Goal: Ask a question: Seek information or help from site administrators or community

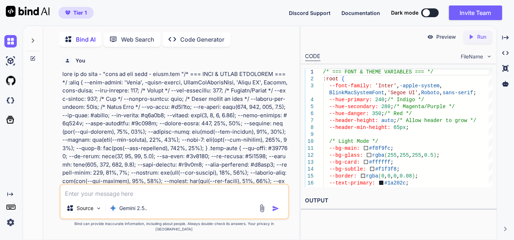
scroll to position [24828, 0]
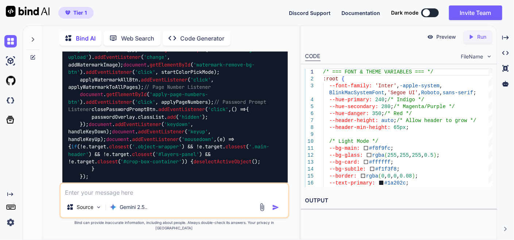
type textarea "x"
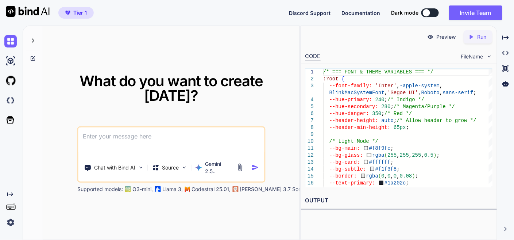
click at [126, 136] on textarea at bounding box center [171, 140] width 186 height 27
paste textarea "here is css code - style.css "/* === FONT & THEME VARIABLES === */ :root { --fo…"
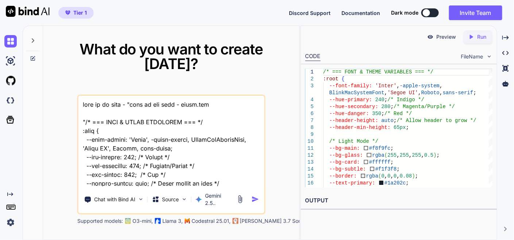
scroll to position [47034, 0]
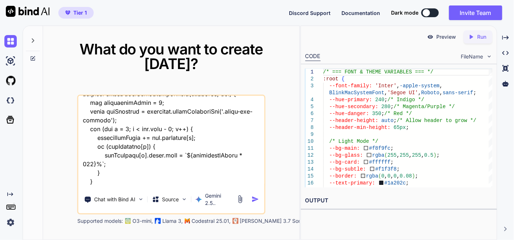
click at [107, 178] on textarea at bounding box center [171, 141] width 186 height 91
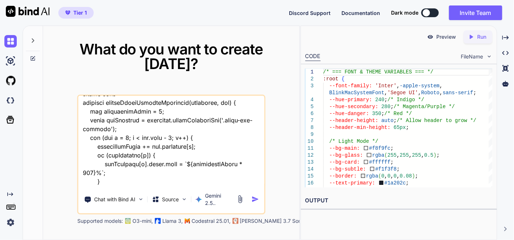
type textarea "this is my tool - "here is css code - style.css "/* === FONT & THEME VARIABLES …"
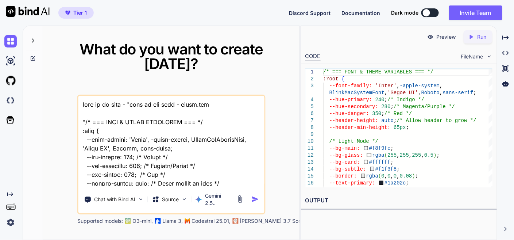
scroll to position [47060, 0]
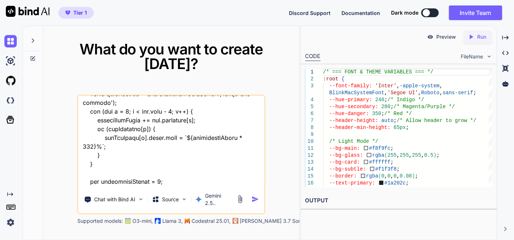
click at [154, 176] on textarea at bounding box center [171, 141] width 186 height 91
click at [205, 174] on textarea at bounding box center [171, 141] width 186 height 91
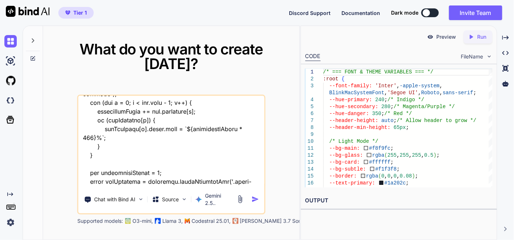
type textarea "this is my tool - "here is css code - style.css "/* === FONT & THEME VARIABLES …"
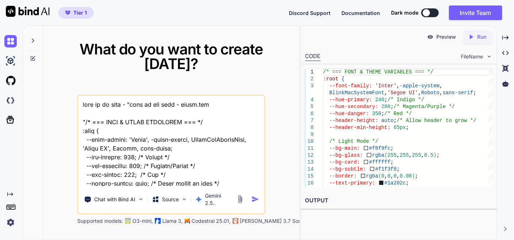
scroll to position [47086, 0]
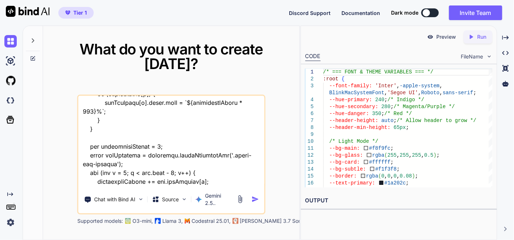
click at [145, 175] on textarea at bounding box center [171, 141] width 186 height 91
type textarea "this is my tool - "here is css code - style.css "/* === FONT & THEME VARIABLES …"
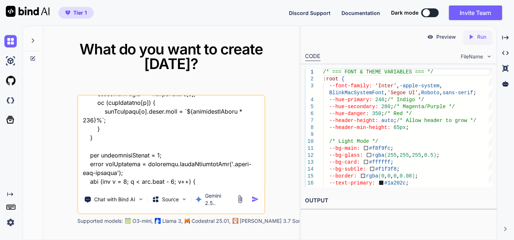
type textarea "x"
click at [210, 176] on textarea at bounding box center [171, 141] width 186 height 91
type textarea "this is my tool - "here is css code - style.css "/* === FONT & THEME VARIABLES …"
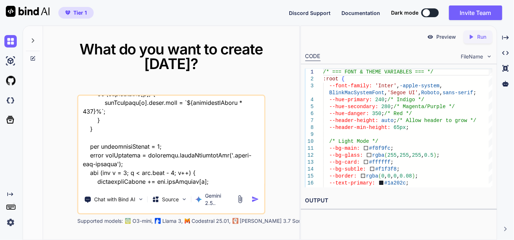
type textarea "x"
type textarea "this is my tool - "here is css code - style.css "/* === FONT & THEME VARIABLES …"
type textarea "x"
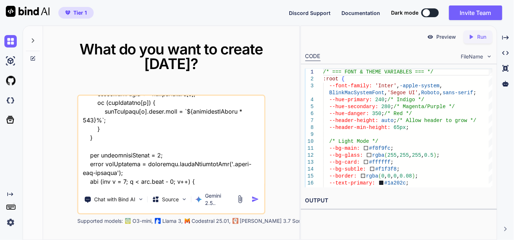
type textarea "this is my tool - "here is css code - style.css "/* === FONT & THEME VARIABLES …"
type textarea "x"
type textarea "this is my tool - "here is css code - style.css "/* === FONT & THEME VARIABLES …"
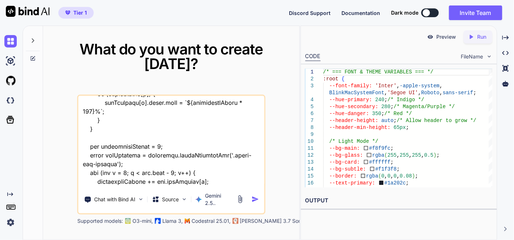
type textarea "x"
type textarea "this is my tool - "here is css code - style.css "/* === FONT & THEME VARIABLES …"
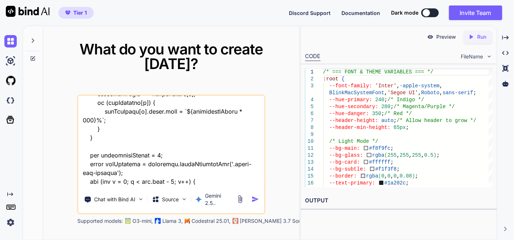
type textarea "x"
type textarea "this is my tool - "here is css code - style.css "/* === FONT & THEME VARIABLES …"
type textarea "x"
type textarea "this is my tool - "here is css code - style.css "/* === FONT & THEME VARIABLES …"
type textarea "x"
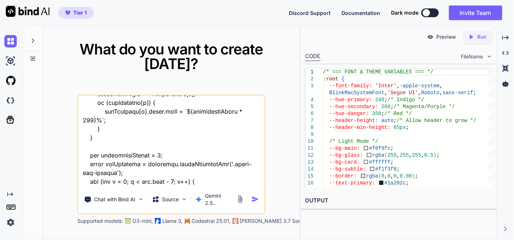
type textarea "this is my tool - "here is css code - style.css "/* === FONT & THEME VARIABLES …"
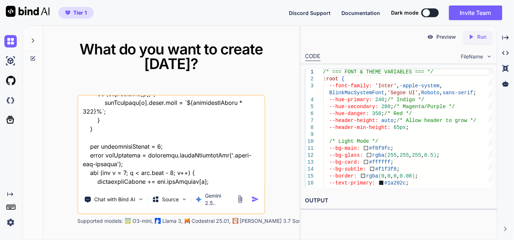
type textarea "x"
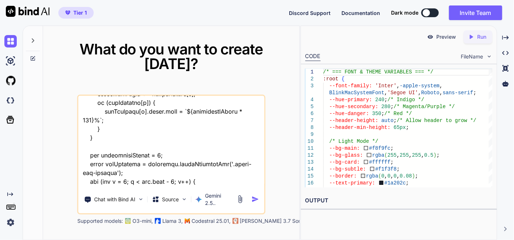
type textarea "this is my tool - "here is css code - style.css "/* === FONT & THEME VARIABLES …"
type textarea "x"
type textarea "this is my tool - "here is css code - style.css "/* === FONT & THEME VARIABLES …"
type textarea "x"
type textarea "this is my tool - "here is css code - style.css "/* === FONT & THEME VARIABLES …"
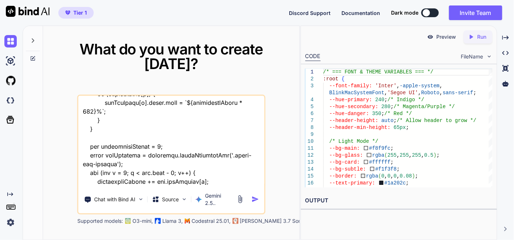
type textarea "x"
type textarea "this is my tool - "here is css code - style.css "/* === FONT & THEME VARIABLES …"
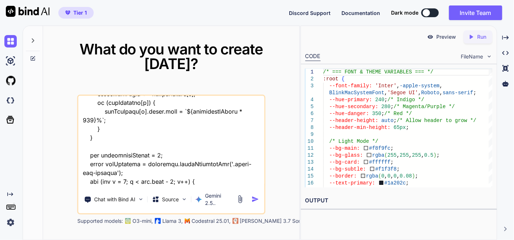
type textarea "x"
type textarea "this is my tool - "here is css code - style.css "/* === FONT & THEME VARIABLES …"
type textarea "x"
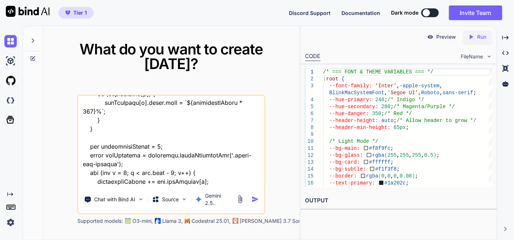
type textarea "this is my tool - "here is css code - style.css "/* === FONT & THEME VARIABLES …"
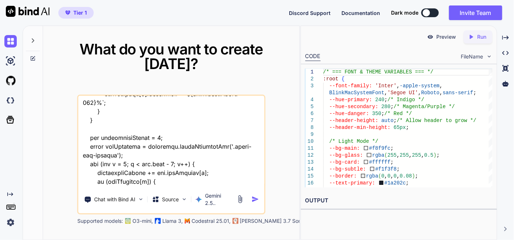
type textarea "x"
type textarea "this is my tool - "here is css code - style.css "/* === FONT & THEME VARIABLES …"
type textarea "x"
type textarea "this is my tool - "here is css code - style.css "/* === FONT & THEME VARIABLES …"
type textarea "x"
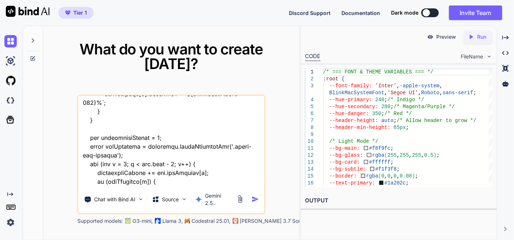
type textarea "this is my tool - "here is css code - style.css "/* === FONT & THEME VARIABLES …"
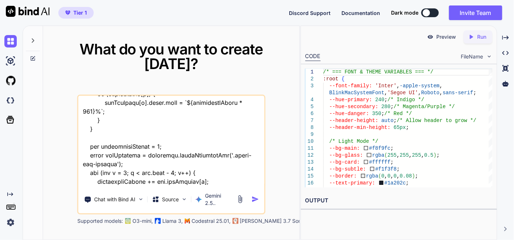
type textarea "x"
type textarea "this is my tool - "here is css code - style.css "/* === FONT & THEME VARIABLES …"
type textarea "x"
type textarea "this is my tool - "here is css code - style.css "/* === FONT & THEME VARIABLES …"
type textarea "x"
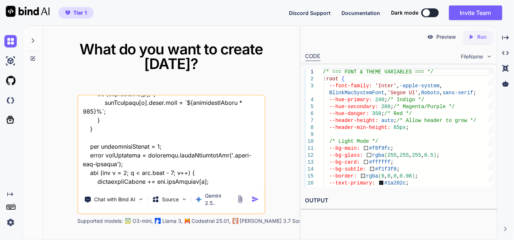
type textarea "this is my tool - "here is css code - style.css "/* === FONT & THEME VARIABLES …"
type textarea "x"
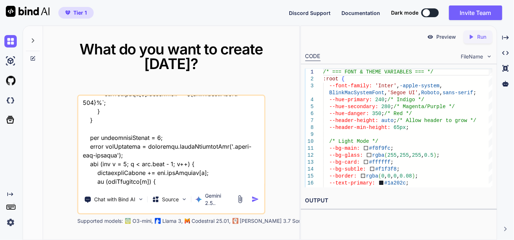
type textarea "this is my tool - "here is css code - style.css "/* === FONT & THEME VARIABLES …"
type textarea "x"
type textarea "this is my tool - "here is css code - style.css "/* === FONT & THEME VARIABLES …"
type textarea "x"
type textarea "this is my tool - "here is css code - style.css "/* === FONT & THEME VARIABLES …"
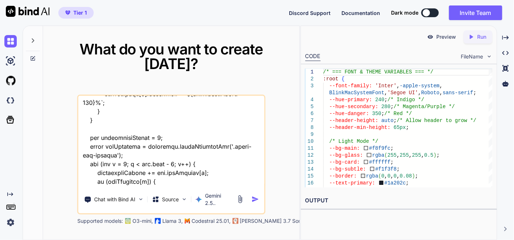
type textarea "x"
type textarea "this is my tool - "here is css code - style.css "/* === FONT & THEME VARIABLES …"
type textarea "x"
type textarea "this is my tool - "here is css code - style.css "/* === FONT & THEME VARIABLES …"
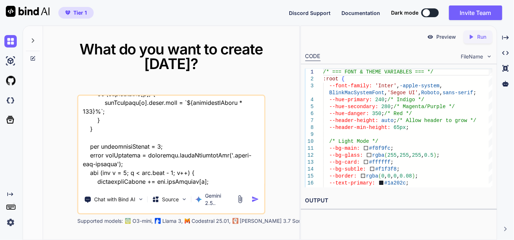
type textarea "x"
type textarea "this is my tool - "here is css code - style.css "/* === FONT & THEME VARIABLES …"
type textarea "x"
type textarea "this is my tool - "here is css code - style.css "/* === FONT & THEME VARIABLES …"
type textarea "x"
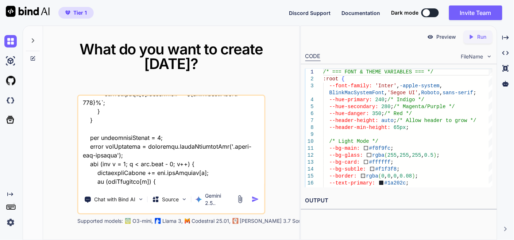
type textarea "this is my tool - "here is css code - style.css "/* === FONT & THEME VARIABLES …"
type textarea "x"
type textarea "this is my tool - "here is css code - style.css "/* === FONT & THEME VARIABLES …"
type textarea "x"
type textarea "this is my tool - "here is css code - style.css "/* === FONT & THEME VARIABLES …"
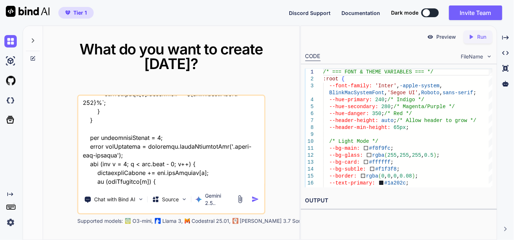
type textarea "x"
type textarea "this is my tool - "here is css code - style.css "/* === FONT & THEME VARIABLES …"
type textarea "x"
type textarea "this is my tool - "here is css code - style.css "/* === FONT & THEME VARIABLES …"
click at [255, 195] on img "button" at bounding box center [256, 199] width 8 height 8
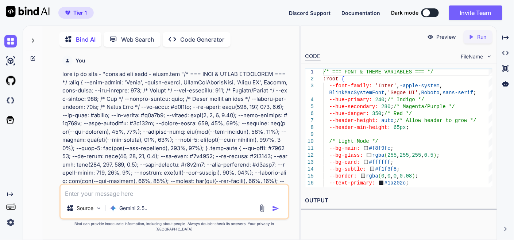
scroll to position [2, 0]
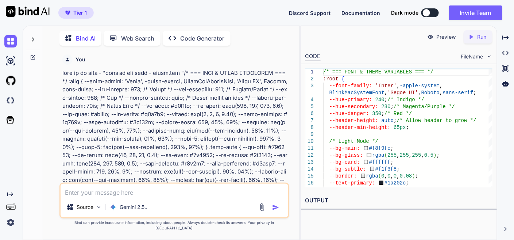
type textarea "x"
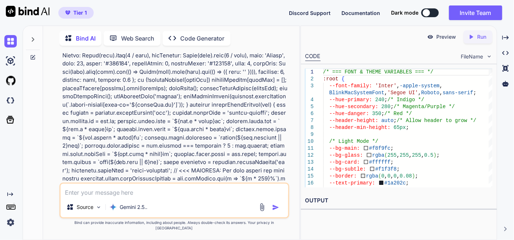
scroll to position [15251, 0]
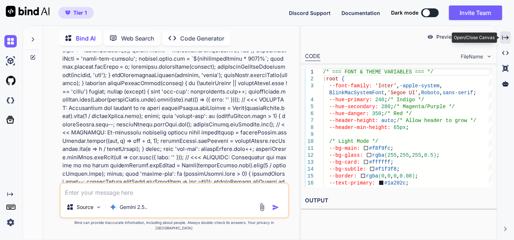
click at [507, 35] on icon "Created with Pixso." at bounding box center [506, 37] width 7 height 7
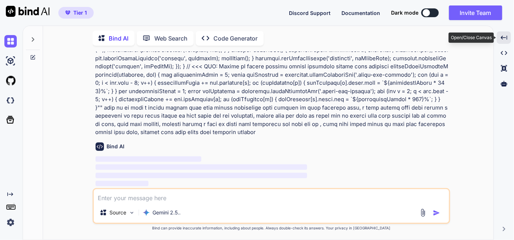
scroll to position [9812, 0]
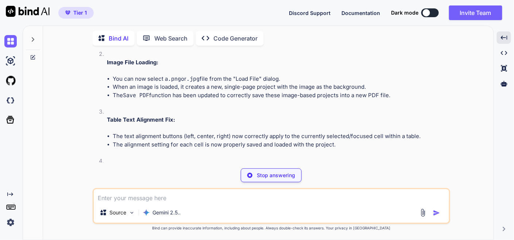
scroll to position [10177, 0]
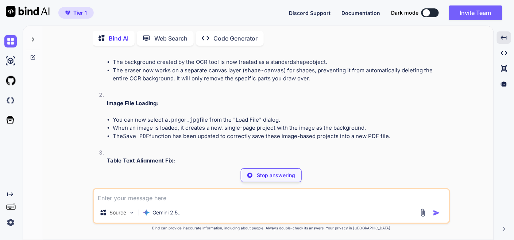
click at [271, 181] on div "Stop answering" at bounding box center [271, 175] width 61 height 14
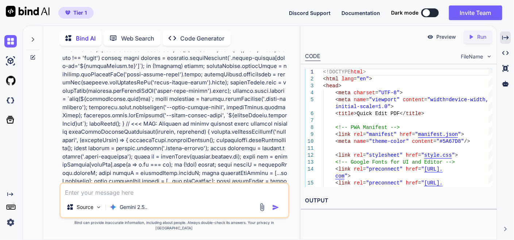
scroll to position [15406, 0]
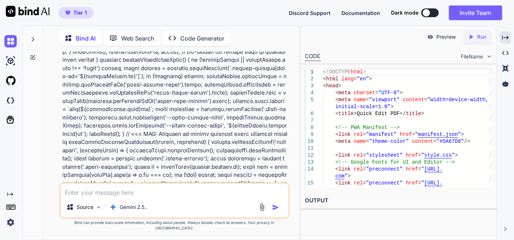
drag, startPoint x: 94, startPoint y: 114, endPoint x: 149, endPoint y: 157, distance: 69.7
copy p "this is my tool i notice erasor tool auto delete background that created by tex…"
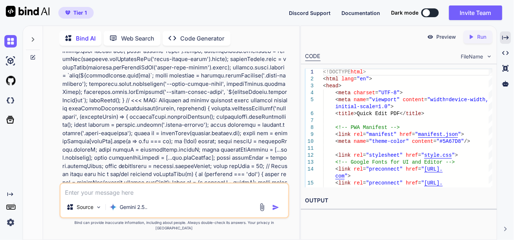
scroll to position [15447, 0]
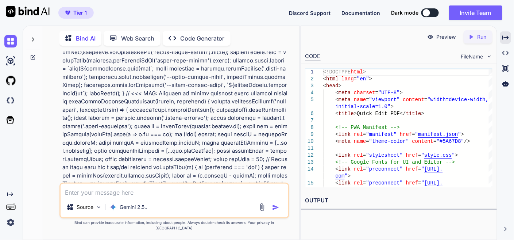
copy p "this is my tool i notice erasor tool auto delete background that created by tex…"
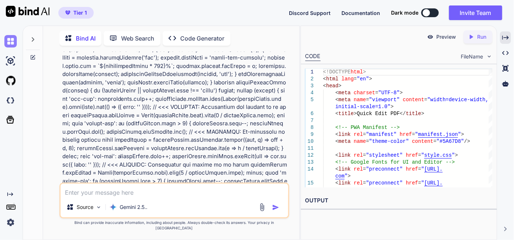
click at [10, 45] on img at bounding box center [10, 41] width 12 height 12
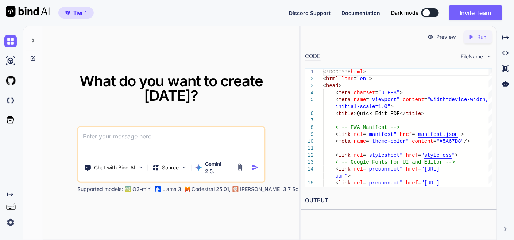
click at [109, 127] on textarea at bounding box center [171, 140] width 186 height 27
type textarea "x"
type textarea "t"
type textarea "x"
type textarea "th"
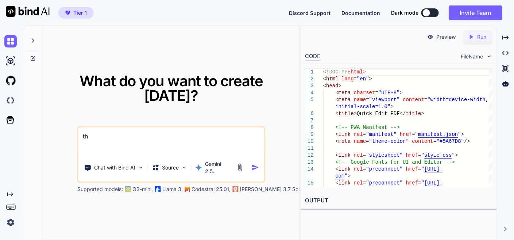
type textarea "x"
type textarea "thi"
type textarea "x"
type textarea "this"
type textarea "x"
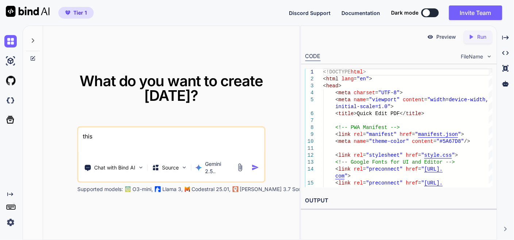
type textarea "this"
type textarea "x"
type textarea "this i"
type textarea "x"
type textarea "this is"
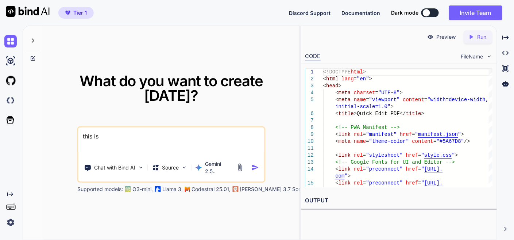
type textarea "x"
type textarea "this is"
type textarea "x"
type textarea "this is m"
type textarea "x"
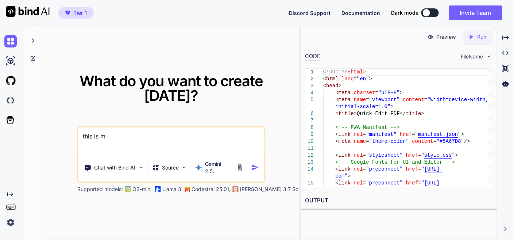
type textarea "this is my"
type textarea "x"
type textarea "this is my"
type textarea "x"
type textarea "this is my t"
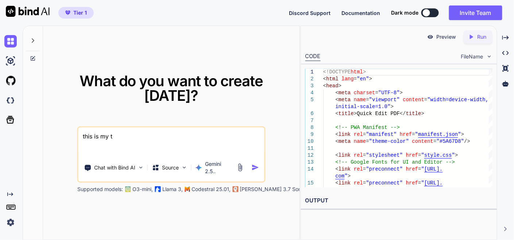
type textarea "x"
type textarea "this is my to"
type textarea "x"
type textarea "this is my too"
type textarea "x"
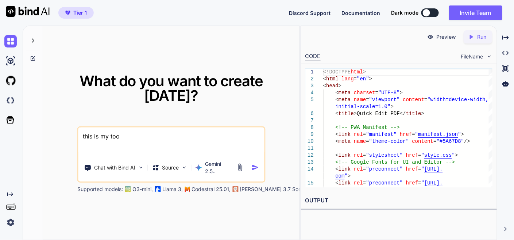
type textarea "this is my tool"
type textarea "x"
type textarea "this is my tool"
type textarea "x"
type textarea "this is my tool -"
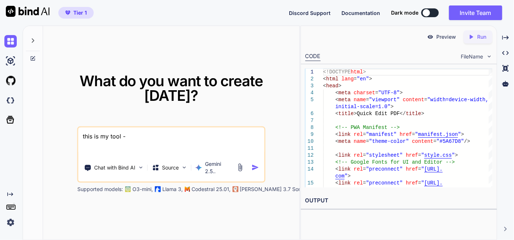
type textarea "x"
type textarea "this is my tool -"
type textarea "x"
type textarea "this is my tool - ""
type textarea "x"
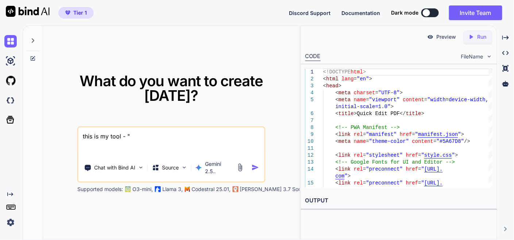
type textarea "this is my tool - """
type textarea "x"
type textarea "this is my tool - """
type textarea "x"
type textarea "this is my tool - """
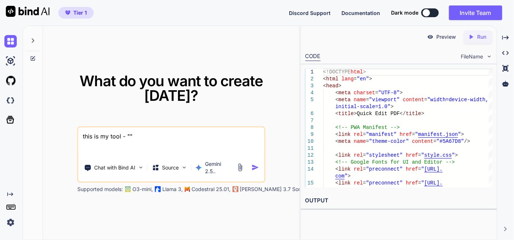
type textarea "x"
type textarea "this is my tool - """
type textarea "x"
type textarea "this is my tool - """
type textarea "x"
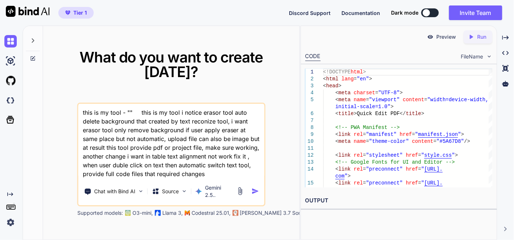
click at [128, 104] on textarea "this is my tool - "" this is my tool i notice erasor tool auto delete backgroun…" at bounding box center [171, 141] width 186 height 74
paste textarea "here is css code - style.css "/* === FONT & THEME VARIABLES === */ :root { --fo…"
type textarea "this is my tool - "here is css code - style.css "/* === FONT & THEME VARIABLES …"
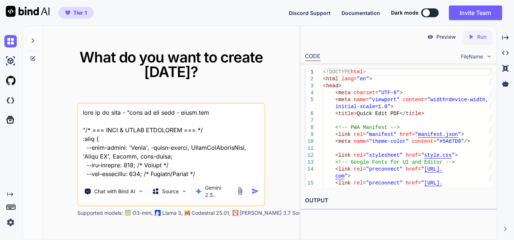
type textarea "x"
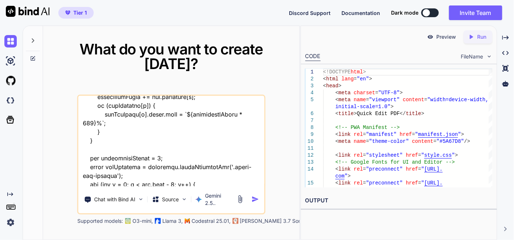
scroll to position [47096, 0]
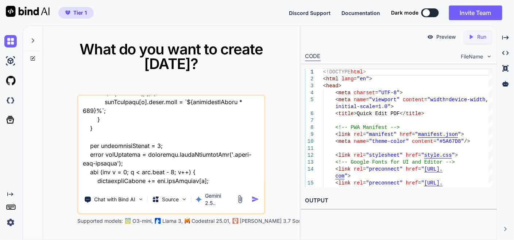
click at [250, 165] on textarea at bounding box center [171, 141] width 186 height 91
type textarea "this is my tool - "here is css code - style.css "/* === FONT & THEME VARIABLES …"
type textarea "x"
type textarea "this is my tool - "here is css code - style.css "/* === FONT & THEME VARIABLES …"
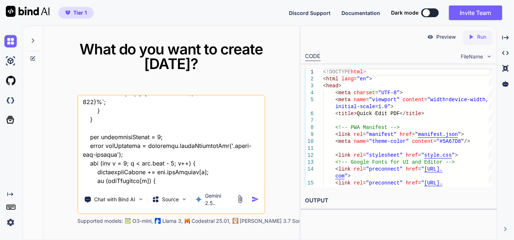
type textarea "x"
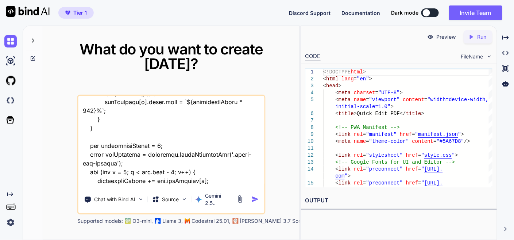
type textarea "this is my tool - "here is css code - style.css "/* === FONT & THEME VARIABLES …"
type textarea "x"
type textarea "this is my tool - "here is css code - style.css "/* === FONT & THEME VARIABLES …"
type textarea "x"
type textarea "this is my tool - "here is css code - style.css "/* === FONT & THEME VARIABLES …"
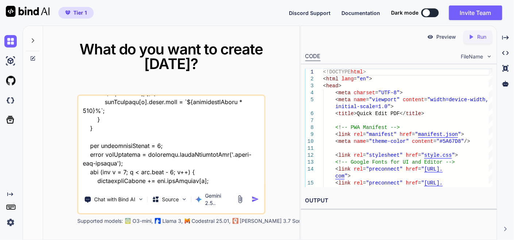
type textarea "x"
type textarea "this is my tool - "here is css code - style.css "/* === FONT & THEME VARIABLES …"
type textarea "x"
type textarea "this is my tool - "here is css code - style.css "/* === FONT & THEME VARIABLES …"
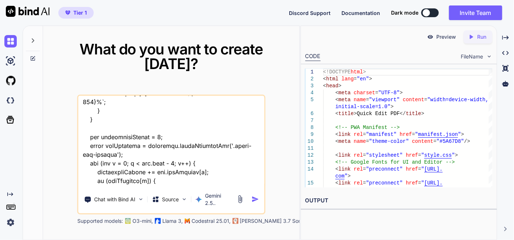
type textarea "x"
type textarea "this is my tool - "here is css code - style.css "/* === FONT & THEME VARIABLES …"
type textarea "x"
type textarea "this is my tool - "here is css code - style.css "/* === FONT & THEME VARIABLES …"
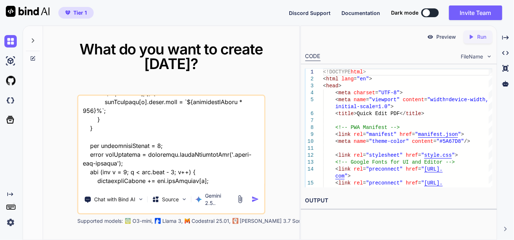
type textarea "x"
type textarea "this is my tool - "here is css code - style.css "/* === FONT & THEME VARIABLES …"
type textarea "x"
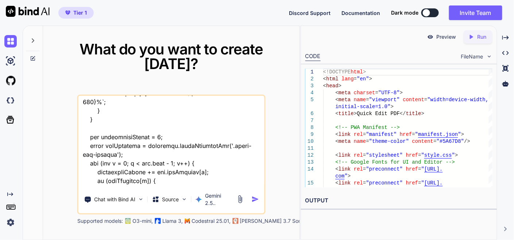
type textarea "this is my tool - "here is css code - style.css "/* === FONT & THEME VARIABLES …"
type textarea "x"
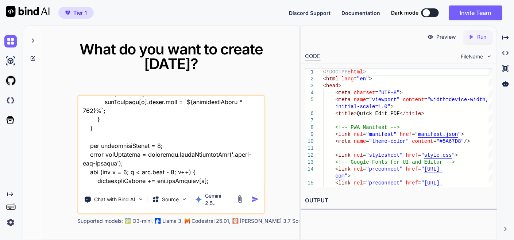
type textarea "this is my tool - "here is css code - style.css "/* === FONT & THEME VARIABLES …"
type textarea "x"
type textarea "this is my tool - "here is css code - style.css "/* === FONT & THEME VARIABLES …"
type textarea "x"
type textarea "this is my tool - "here is css code - style.css "/* === FONT & THEME VARIABLES …"
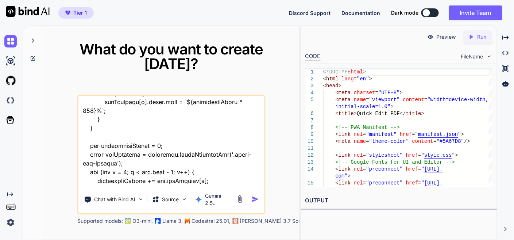
type textarea "x"
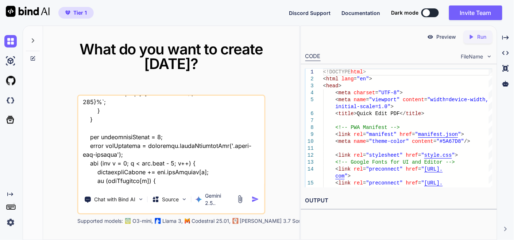
type textarea "this is my tool - "here is css code - style.css "/* === FONT & THEME VARIABLES …"
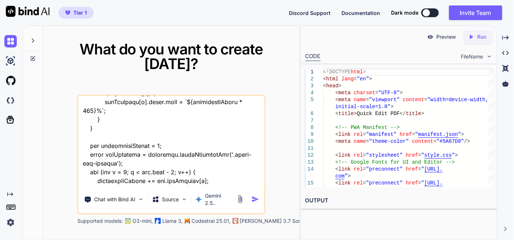
type textarea "x"
type textarea "this is my tool - "here is css code - style.css "/* === FONT & THEME VARIABLES …"
type textarea "x"
type textarea "this is my tool - "here is css code - style.css "/* === FONT & THEME VARIABLES …"
type textarea "x"
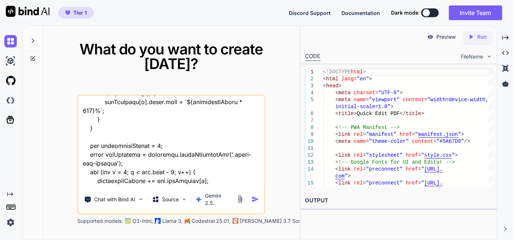
type textarea "this is my tool - "here is css code - style.css "/* === FONT & THEME VARIABLES …"
type textarea "x"
type textarea "this is my tool - "here is css code - style.css "/* === FONT & THEME VARIABLES …"
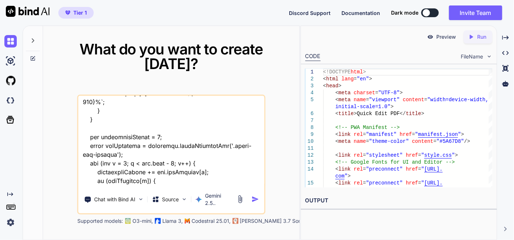
type textarea "x"
type textarea "this is my tool - "here is css code - style.css "/* === FONT & THEME VARIABLES …"
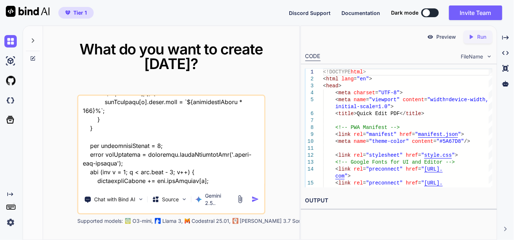
type textarea "x"
type textarea "this is my tool - "here is css code - style.css "/* === FONT & THEME VARIABLES …"
type textarea "x"
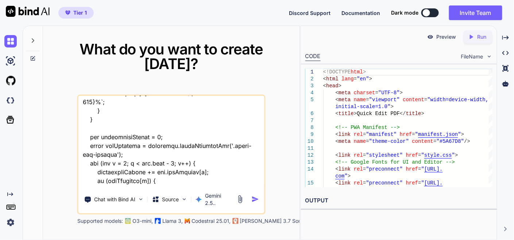
type textarea "this is my tool - "here is css code - style.css "/* === FONT & THEME VARIABLES …"
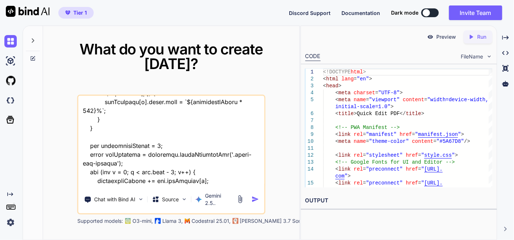
type textarea "x"
type textarea "this is my tool - "here is css code - style.css "/* === FONT & THEME VARIABLES …"
type textarea "x"
type textarea "this is my tool - "here is css code - style.css "/* === FONT & THEME VARIABLES …"
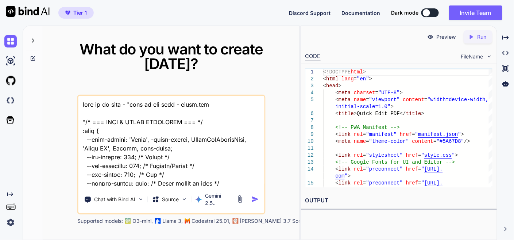
scroll to position [47113, 0]
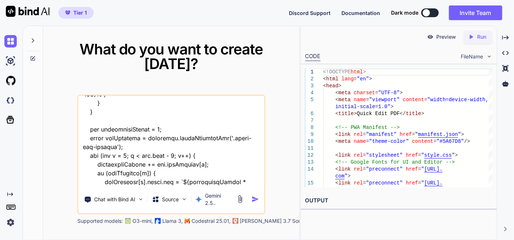
type textarea "this is my tool - "here is css code - style.css "/* === FONT & THEME VARIABLES …"
type textarea "x"
type textarea "this is my tool - "here is css code - style.css "/* === FONT & THEME VARIABLES …"
type textarea "x"
type textarea "this is my tool - "here is css code - style.css "/* === FONT & THEME VARIABLES …"
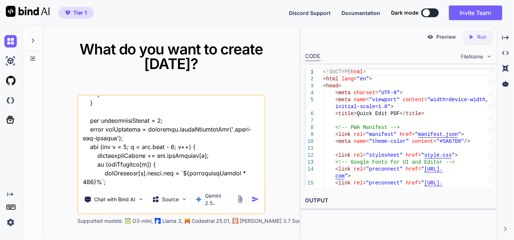
type textarea "x"
type textarea "this is my tool - "here is css code - style.css "/* === FONT & THEME VARIABLES …"
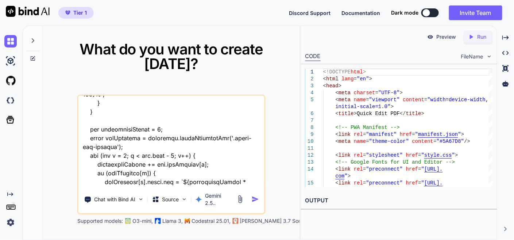
type textarea "x"
type textarea "this is my tool - "here is css code - style.css "/* === FONT & THEME VARIABLES …"
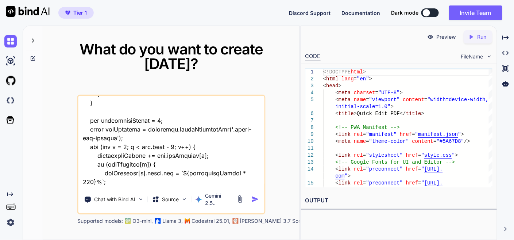
type textarea "x"
type textarea "this is my tool - "here is css code - style.css "/* === FONT & THEME VARIABLES …"
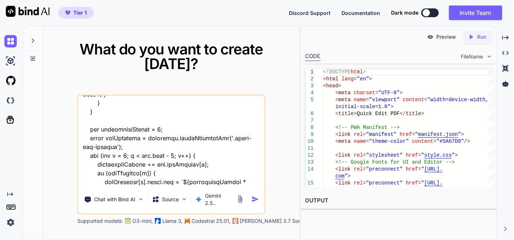
type textarea "x"
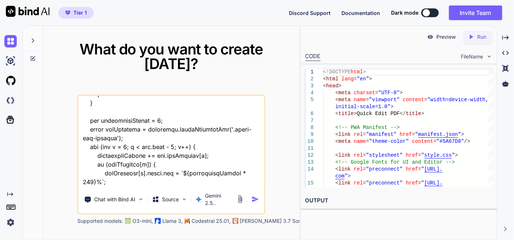
type textarea "this is my tool - "here is css code - style.css "/* === FONT & THEME VARIABLES …"
type textarea "x"
type textarea "this is my tool - "here is css code - style.css "/* === FONT & THEME VARIABLES …"
type textarea "x"
type textarea "this is my tool - "here is css code - style.css "/* === FONT & THEME VARIABLES …"
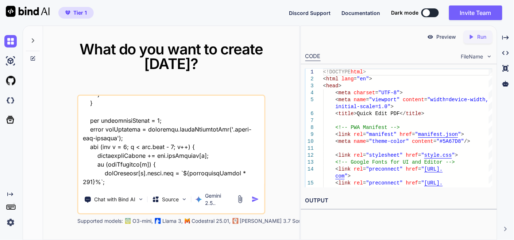
type textarea "x"
type textarea "this is my tool - "here is css code - style.css "/* === FONT & THEME VARIABLES …"
type textarea "x"
type textarea "this is my tool - "here is css code - style.css "/* === FONT & THEME VARIABLES …"
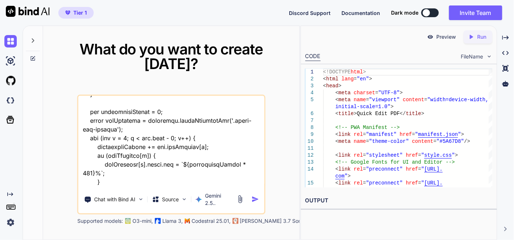
type textarea "x"
type textarea "this is my tool - "here is css code - style.css "/* === FONT & THEME VARIABLES …"
type textarea "x"
type textarea "this is my tool - "here is css code - style.css "/* === FONT & THEME VARIABLES …"
type textarea "x"
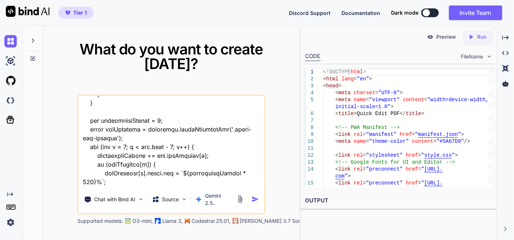
type textarea "this is my tool - "here is css code - style.css "/* === FONT & THEME VARIABLES …"
type textarea "x"
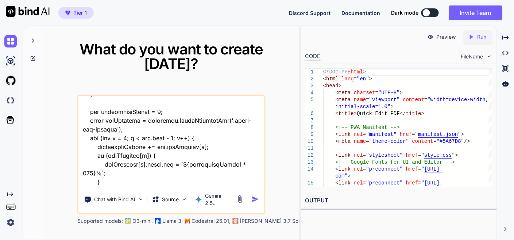
type textarea "this is my tool - "here is css code - style.css "/* === FONT & THEME VARIABLES …"
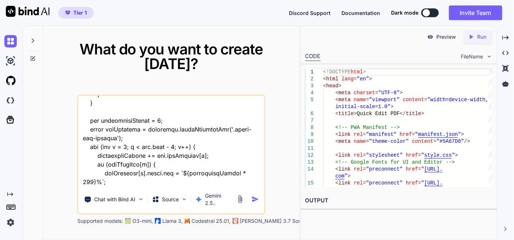
type textarea "x"
type textarea "this is my tool - "here is css code - style.css "/* === FONT & THEME VARIABLES …"
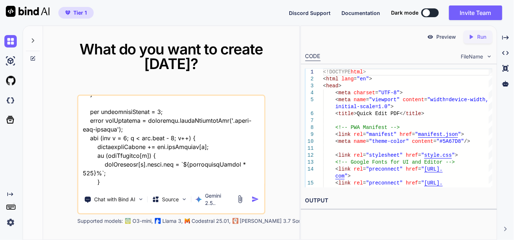
type textarea "x"
type textarea "this is my tool - "here is css code - style.css "/* === FONT & THEME VARIABLES …"
type textarea "x"
type textarea "this is my tool - "here is css code - style.css "/* === FONT & THEME VARIABLES …"
type textarea "x"
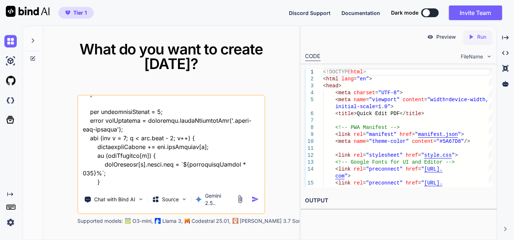
type textarea "this is my tool - "here is css code - style.css "/* === FONT & THEME VARIABLES …"
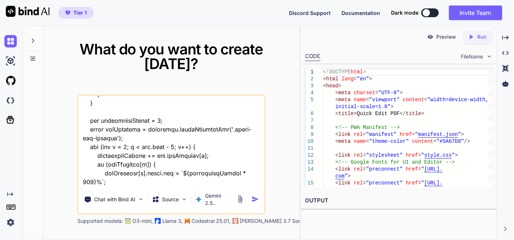
type textarea "x"
type textarea "this is my tool - "here is css code - style.css "/* === FONT & THEME VARIABLES …"
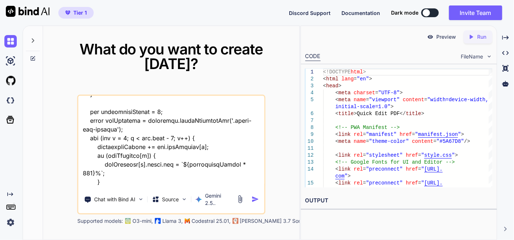
type textarea "x"
type textarea "this is my tool - "here is css code - style.css "/* === FONT & THEME VARIABLES …"
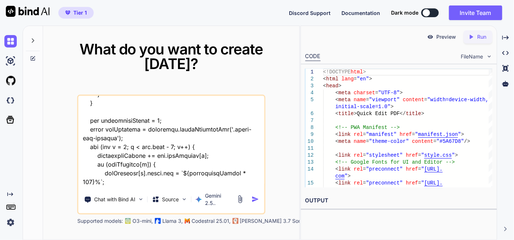
type textarea "x"
type textarea "this is my tool - "here is css code - style.css "/* === FONT & THEME VARIABLES …"
type textarea "x"
type textarea "this is my tool - "here is css code - style.css "/* === FONT & THEME VARIABLES …"
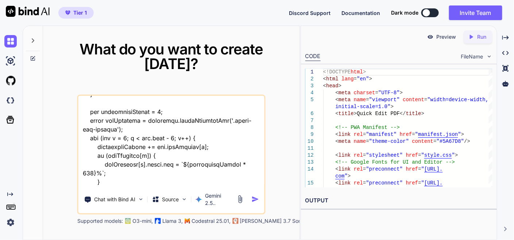
type textarea "x"
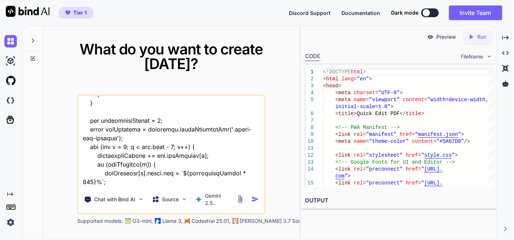
type textarea "this is my tool - "here is css code - style.css "/* === FONT & THEME VARIABLES …"
type textarea "x"
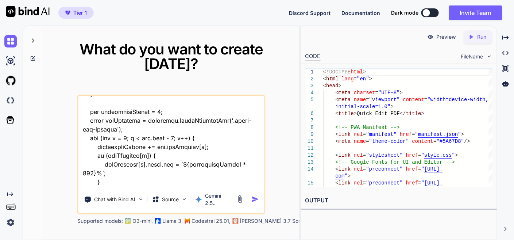
type textarea "this is my tool - "here is css code - style.css "/* === FONT & THEME VARIABLES …"
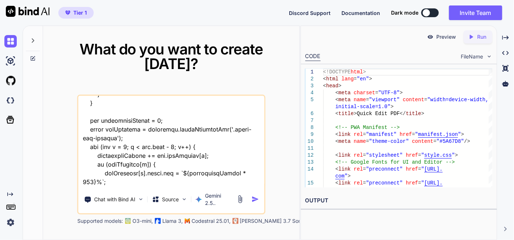
type textarea "x"
type textarea "this is my tool - "here is css code - style.css "/* === FONT & THEME VARIABLES …"
type textarea "x"
type textarea "this is my tool - "here is css code - style.css "/* === FONT & THEME VARIABLES …"
type textarea "x"
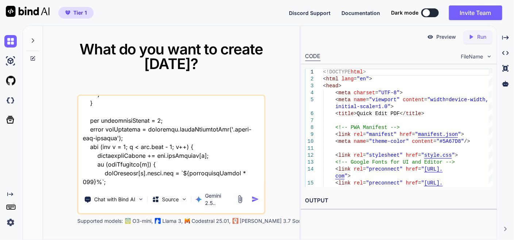
type textarea "this is my tool - "here is css code - style.css "/* === FONT & THEME VARIABLES …"
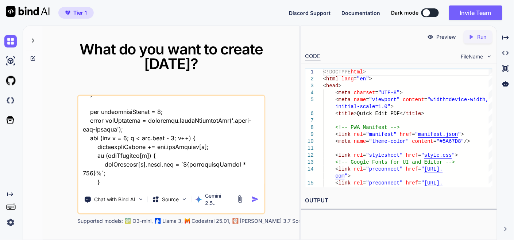
type textarea "x"
type textarea "this is my tool - "here is css code - style.css "/* === FONT & THEME VARIABLES …"
type textarea "x"
type textarea "this is my tool - "here is css code - style.css "/* === FONT & THEME VARIABLES …"
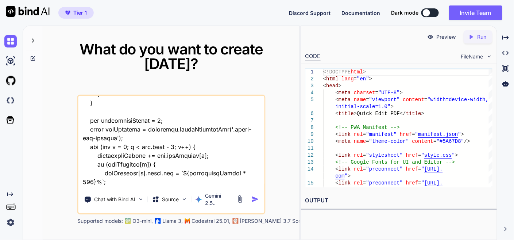
type textarea "x"
type textarea "this is my tool - "here is css code - style.css "/* === FONT & THEME VARIABLES …"
type textarea "x"
type textarea "this is my tool - "here is css code - style.css "/* === FONT & THEME VARIABLES …"
type textarea "x"
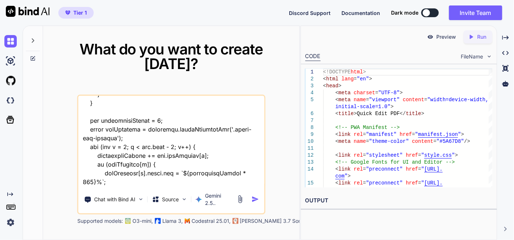
type textarea "this is my tool - "here is css code - style.css "/* === FONT & THEME VARIABLES …"
type textarea "x"
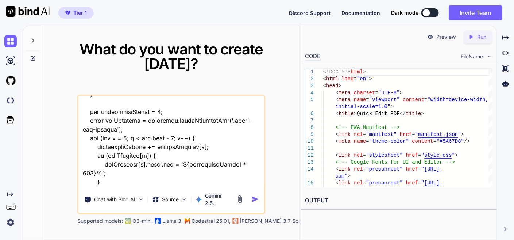
type textarea "this is my tool - "here is css code - style.css "/* === FONT & THEME VARIABLES …"
type textarea "x"
type textarea "this is my tool - "here is css code - style.css "/* === FONT & THEME VARIABLES …"
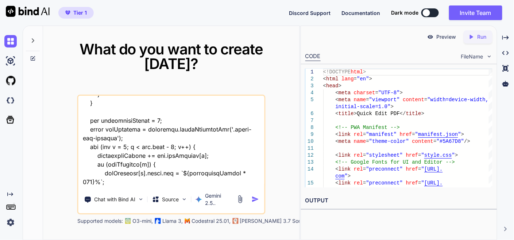
type textarea "x"
type textarea "this is my tool - "here is css code - style.css "/* === FONT & THEME VARIABLES …"
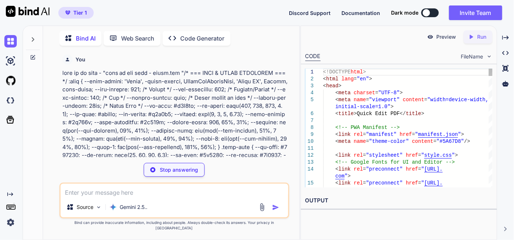
type textarea "x"
type textarea "border: none; font-size: 1.75rem; cursor: pointer; color: var(--text-secondary)…"
type textarea "x"
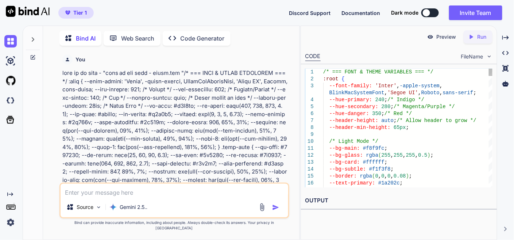
type textarea "top: 10px; right: 10px; background: none; border: none; font-size: 1.75rem; cur…"
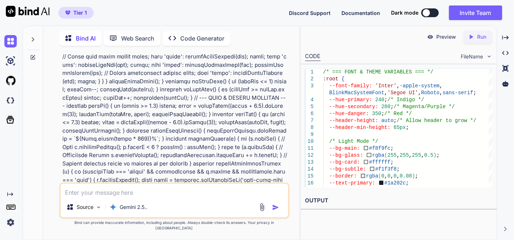
scroll to position [7098, 0]
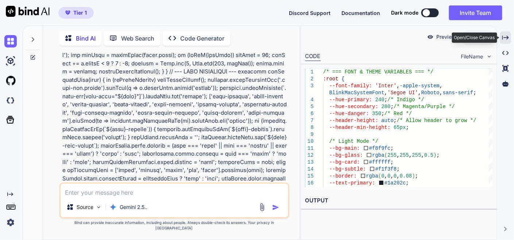
click at [506, 38] on icon "Created with Pixso." at bounding box center [506, 37] width 7 height 7
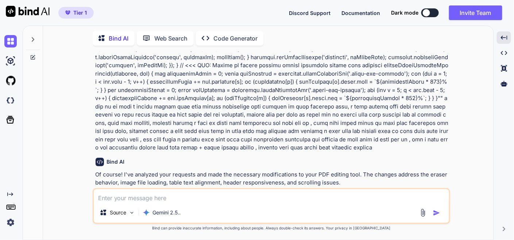
scroll to position [9978, 0]
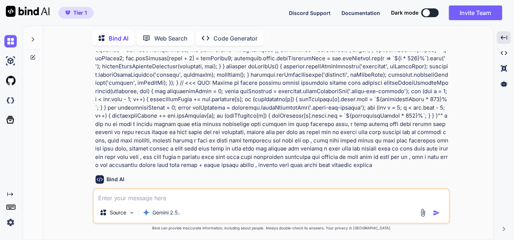
drag, startPoint x: 54, startPoint y: 154, endPoint x: 335, endPoint y: 107, distance: 285.4
click at [54, 154] on div "You Bind AI Of course! I've analyzed your requests and made the necessary modif…" at bounding box center [271, 145] width 445 height 188
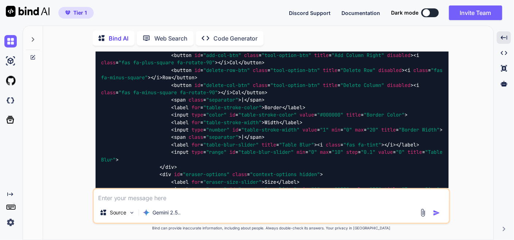
scroll to position [14075, 0]
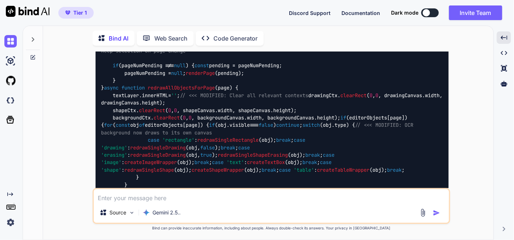
scroll to position [17847, 0]
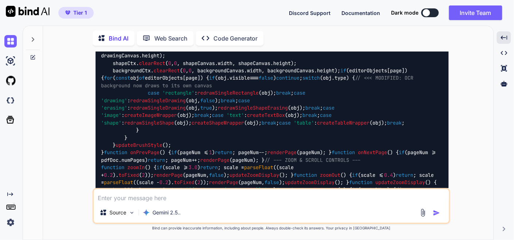
drag, startPoint x: 428, startPoint y: 81, endPoint x: 380, endPoint y: 95, distance: 49.9
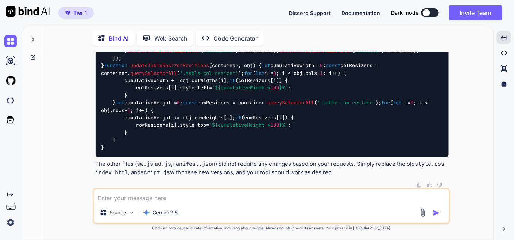
scroll to position [41047, 0]
click at [177, 195] on textarea at bounding box center [272, 195] width 356 height 13
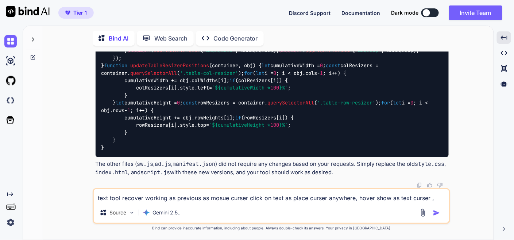
click at [375, 198] on textarea "text tool recover working as previous as mosue curser click on text as place cu…" at bounding box center [272, 195] width 356 height 13
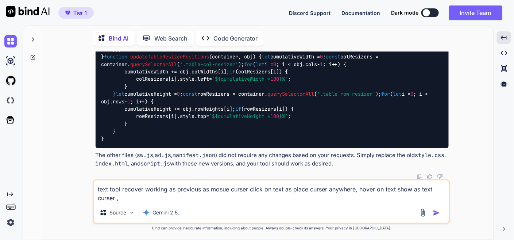
drag, startPoint x: 122, startPoint y: 200, endPoint x: 149, endPoint y: 193, distance: 27.4
click at [122, 200] on textarea "text tool recover working as previous as mosue curser click on text as place cu…" at bounding box center [272, 191] width 356 height 22
drag, startPoint x: 155, startPoint y: 198, endPoint x: 219, endPoint y: 185, distance: 65.5
click at [156, 198] on textarea "text tool recover working as previous as mosue curser click on text as place cu…" at bounding box center [272, 191] width 356 height 22
click at [157, 198] on textarea "text tool recover working as previous as mosue curser click on text as place cu…" at bounding box center [272, 191] width 356 height 22
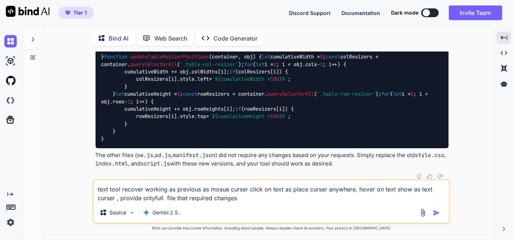
click at [155, 199] on textarea "text tool recover working as previous as mosue curser click on text as place cu…" at bounding box center [272, 191] width 356 height 22
drag, startPoint x: 176, startPoint y: 198, endPoint x: 210, endPoint y: 194, distance: 33.9
click at [177, 198] on textarea "text tool recover working as previous as mosue curser click on text as place cu…" at bounding box center [272, 191] width 356 height 22
type textarea "text tool recover working as previous as mosue curser click on text as place cu…"
click at [437, 213] on img "button" at bounding box center [436, 212] width 7 height 7
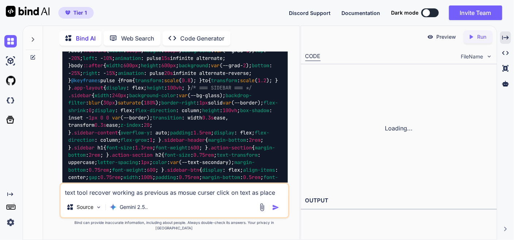
scroll to position [52475, 0]
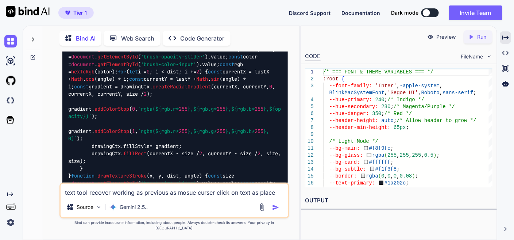
click at [506, 35] on icon "Created with Pixso." at bounding box center [506, 37] width 7 height 7
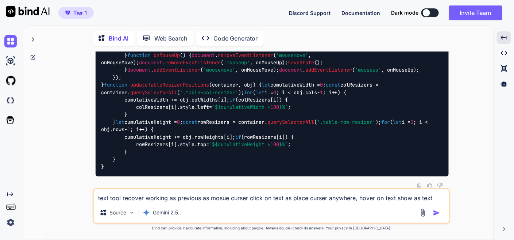
scroll to position [41254, 0]
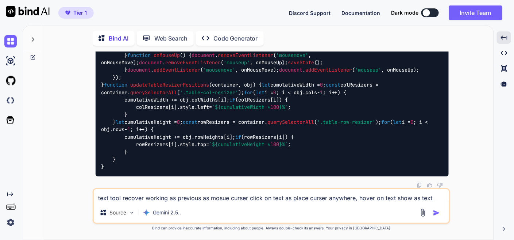
scroll to position [45391, 0]
click at [7, 39] on img at bounding box center [10, 41] width 12 height 12
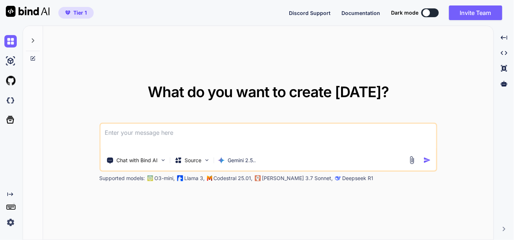
click at [151, 136] on textarea at bounding box center [268, 137] width 336 height 27
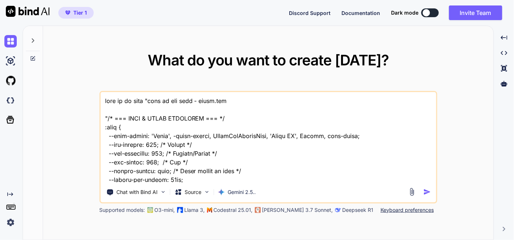
scroll to position [38037, 0]
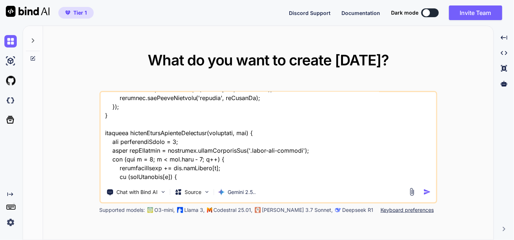
click at [130, 180] on textarea at bounding box center [268, 137] width 336 height 91
type textarea "this is my tool "here is css code - style.css "/* === FONT & THEME VARIABLES ==…"
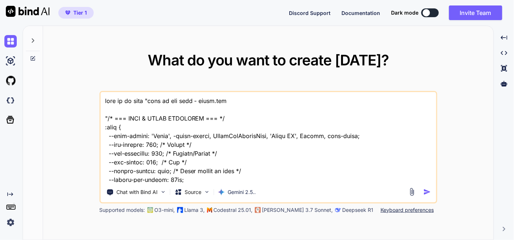
scroll to position [38037, 0]
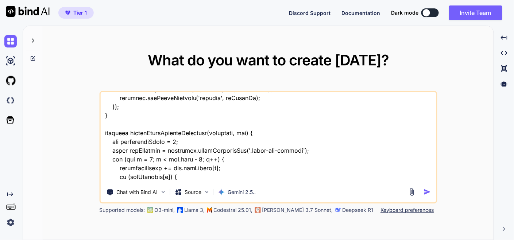
type textarea "this is my tool "here is css code - style.css "/* === FONT & THEME VARIABLES ==…"
type textarea "x"
type textarea "this is my tool "here is css code - style.css "/* === FONT & THEME VARIABLES ==…"
type textarea "x"
type textarea "this is my tool "here is css code - style.css "/* === FONT & THEME VARIABLES ==…"
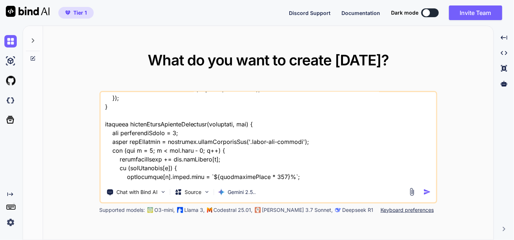
type textarea "x"
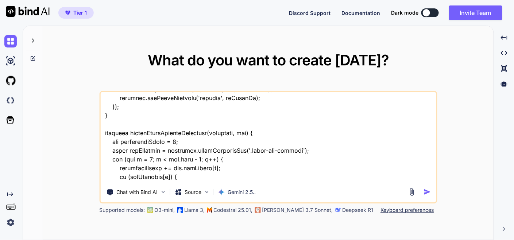
type textarea "this is my tool "here is css code - style.css "/* === FONT & THEME VARIABLES ==…"
type textarea "x"
type textarea "this is my tool "here is css code - style.css "/* === FONT & THEME VARIABLES ==…"
type textarea "x"
type textarea "this is my tool "here is css code - style.css "/* === FONT & THEME VARIABLES ==…"
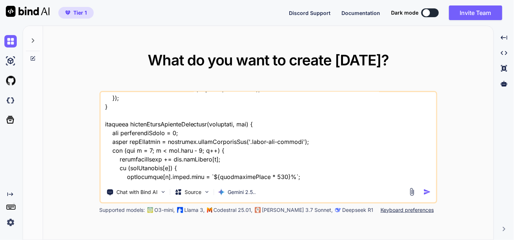
type textarea "x"
type textarea "this is my tool "here is css code - style.css "/* === FONT & THEME VARIABLES ==…"
type textarea "x"
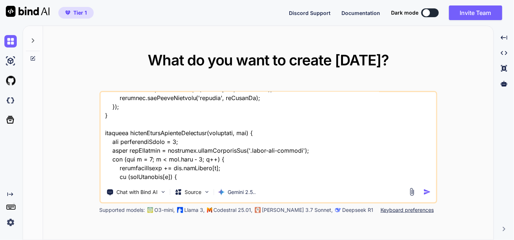
type textarea "this is my tool "here is css code - style.css "/* === FONT & THEME VARIABLES ==…"
type textarea "x"
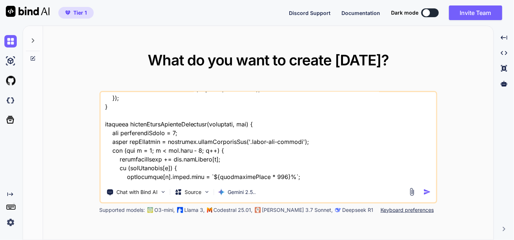
type textarea "this is my tool "here is css code - style.css "/* === FONT & THEME VARIABLES ==…"
type textarea "x"
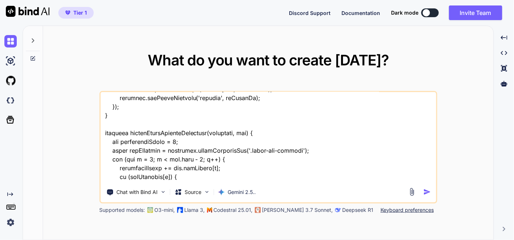
type textarea "this is my tool "here is css code - style.css "/* === FONT & THEME VARIABLES ==…"
type textarea "x"
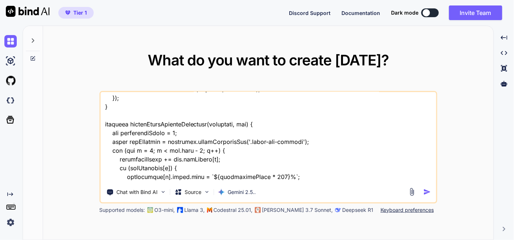
type textarea "this is my tool "here is css code - style.css "/* === FONT & THEME VARIABLES ==…"
type textarea "x"
type textarea "this is my tool "here is css code - style.css "/* === FONT & THEME VARIABLES ==…"
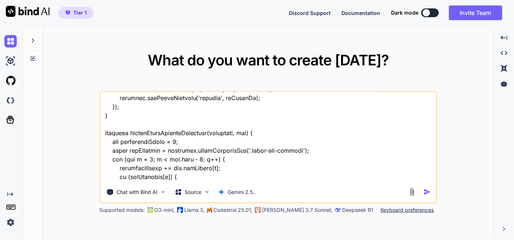
type textarea "x"
type textarea "this is my tool "here is css code - style.css "/* === FONT & THEME VARIABLES ==…"
type textarea "x"
type textarea "this is my tool "here is css code - style.css "/* === FONT & THEME VARIABLES ==…"
type textarea "x"
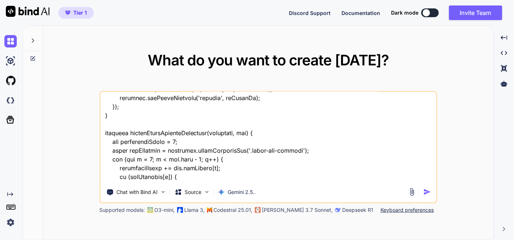
scroll to position [38046, 0]
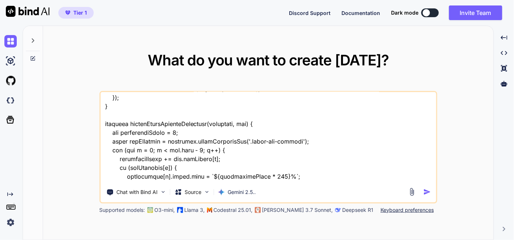
type textarea "this is my tool "here is css code - style.css "/* === FONT & THEME VARIABLES ==…"
type textarea "x"
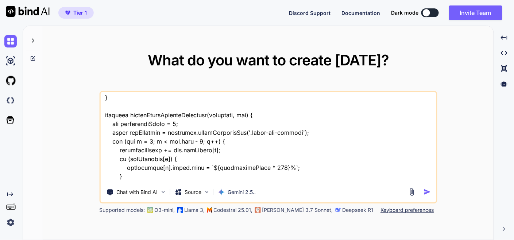
type textarea "this is my tool "here is css code - style.css "/* === FONT & THEME VARIABLES ==…"
type textarea "x"
type textarea "this is my tool "here is css code - style.css "/* === FONT & THEME VARIABLES ==…"
type textarea "x"
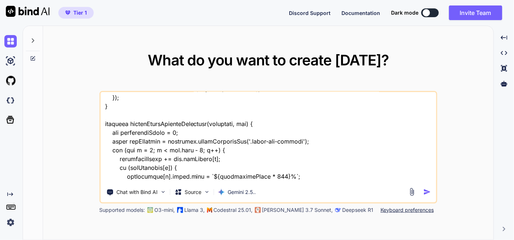
type textarea "this is my tool "here is css code - style.css "/* === FONT & THEME VARIABLES ==…"
type textarea "x"
type textarea "this is my tool "here is css code - style.css "/* === FONT & THEME VARIABLES ==…"
type textarea "x"
type textarea "this is my tool "here is css code - style.css "/* === FONT & THEME VARIABLES ==…"
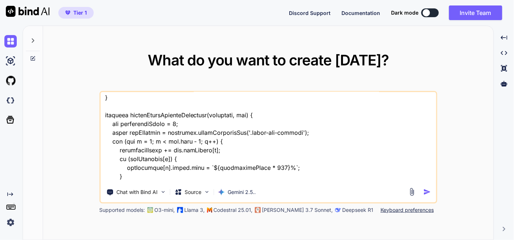
type textarea "x"
type textarea "this is my tool "here is css code - style.css "/* === FONT & THEME VARIABLES ==…"
type textarea "x"
type textarea "this is my tool "here is css code - style.css "/* === FONT & THEME VARIABLES ==…"
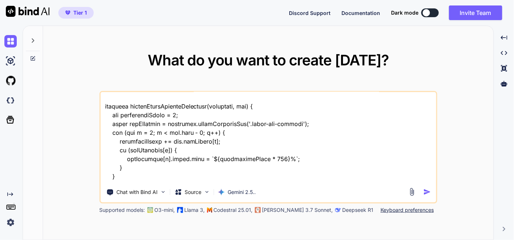
type textarea "x"
type textarea "this is my tool "here is css code - style.css "/* === FONT & THEME VARIABLES ==…"
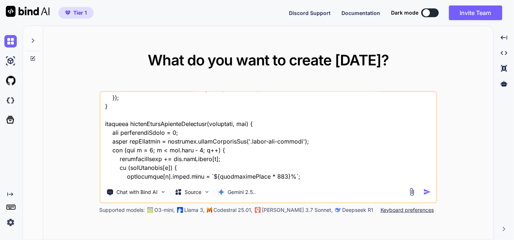
type textarea "x"
type textarea "this is my tool "here is css code - style.css "/* === FONT & THEME VARIABLES ==…"
type textarea "x"
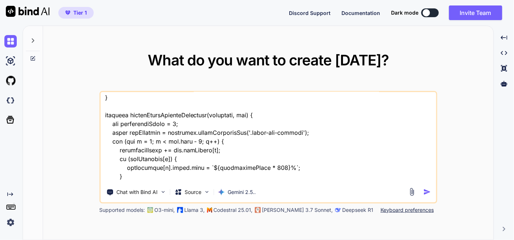
type textarea "this is my tool "here is css code - style.css "/* === FONT & THEME VARIABLES ==…"
type textarea "x"
type textarea "this is my tool "here is css code - style.css "/* === FONT & THEME VARIABLES ==…"
type textarea "x"
type textarea "this is my tool "here is css code - style.css "/* === FONT & THEME VARIABLES ==…"
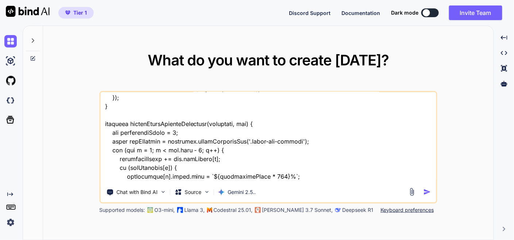
type textarea "x"
type textarea "this is my tool "here is css code - style.css "/* === FONT & THEME VARIABLES ==…"
type textarea "x"
type textarea "this is my tool "here is css code - style.css "/* === FONT & THEME VARIABLES ==…"
type textarea "x"
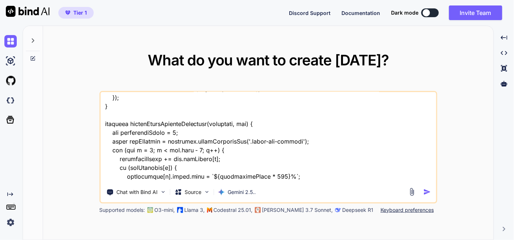
type textarea "this is my tool "here is css code - style.css "/* === FONT & THEME VARIABLES ==…"
type textarea "x"
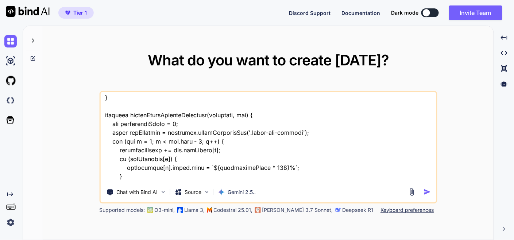
type textarea "this is my tool "here is css code - style.css "/* === FONT & THEME VARIABLES ==…"
type textarea "x"
type textarea "this is my tool "here is css code - style.css "/* === FONT & THEME VARIABLES ==…"
type textarea "x"
type textarea "this is my tool "here is css code - style.css "/* === FONT & THEME VARIABLES ==…"
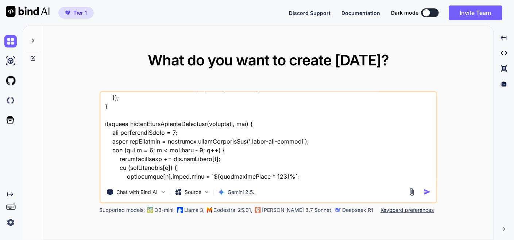
type textarea "x"
type textarea "this is my tool "here is css code - style.css "/* === FONT & THEME VARIABLES ==…"
type textarea "x"
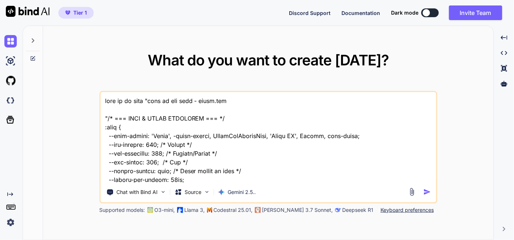
scroll to position [38055, 0]
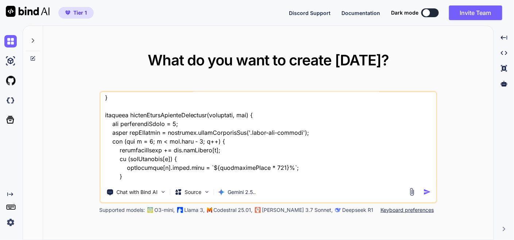
type textarea "this is my tool "here is css code - style.css "/* === FONT & THEME VARIABLES ==…"
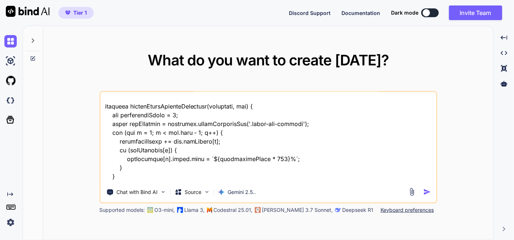
type textarea "x"
type textarea "this is my tool "here is css code - style.css "/* === FONT & THEME VARIABLES ==…"
type textarea "x"
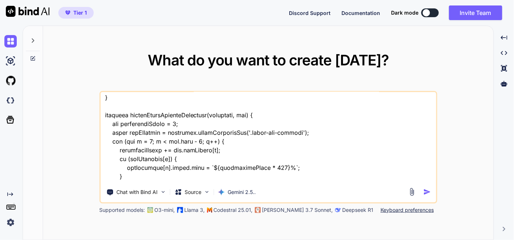
type textarea "this is my tool "here is css code - style.css "/* === FONT & THEME VARIABLES ==…"
type textarea "x"
type textarea "this is my tool "here is css code - style.css "/* === FONT & THEME VARIABLES ==…"
type textarea "x"
type textarea "this is my tool "here is css code - style.css "/* === FONT & THEME VARIABLES ==…"
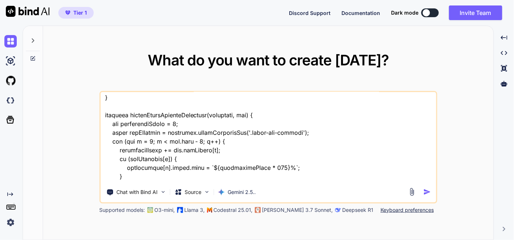
type textarea "x"
type textarea "this is my tool "here is css code - style.css "/* === FONT & THEME VARIABLES ==…"
type textarea "x"
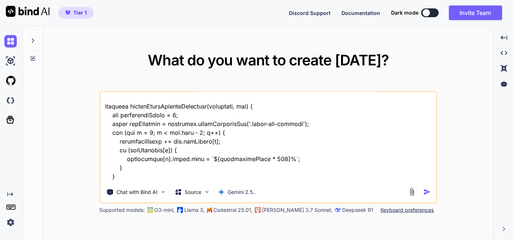
type textarea "this is my tool "here is css code - style.css "/* === FONT & THEME VARIABLES ==…"
type textarea "x"
type textarea "this is my tool "here is css code - style.css "/* === FONT & THEME VARIABLES ==…"
type textarea "x"
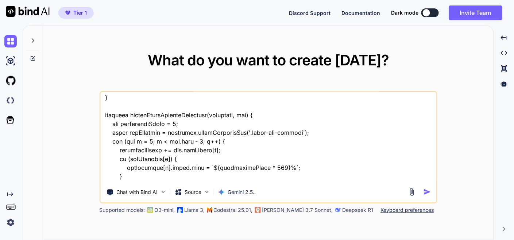
type textarea "this is my tool "here is css code - style.css "/* === FONT & THEME VARIABLES ==…"
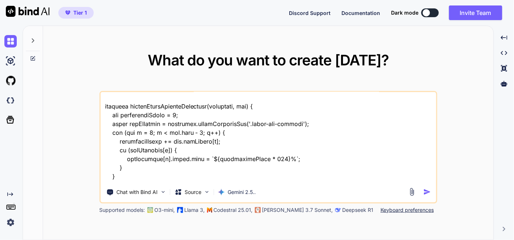
type textarea "x"
type textarea "this is my tool "here is css code - style.css "/* === FONT & THEME VARIABLES ==…"
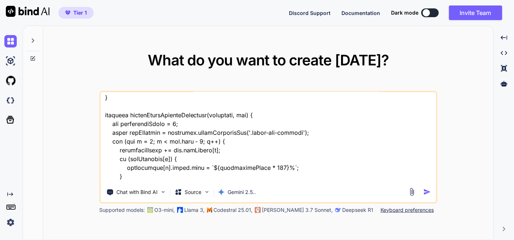
type textarea "x"
type textarea "this is my tool "here is css code - style.css "/* === FONT & THEME VARIABLES ==…"
type textarea "x"
type textarea "this is my tool "here is css code - style.css "/* === FONT & THEME VARIABLES ==…"
type textarea "x"
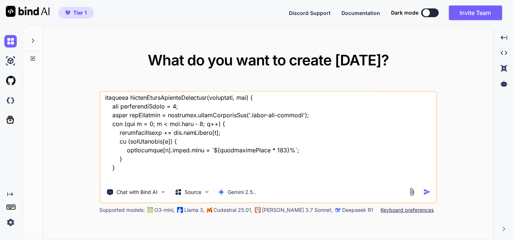
type textarea "this is my tool "here is css code - style.css "/* === FONT & THEME VARIABLES ==…"
type textarea "x"
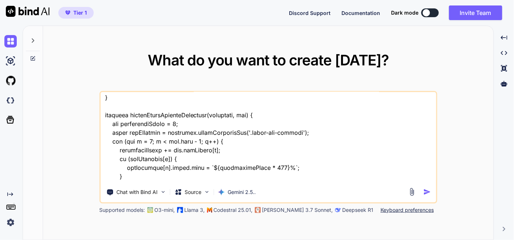
type textarea "this is my tool "here is css code - style.css "/* === FONT & THEME VARIABLES ==…"
type textarea "x"
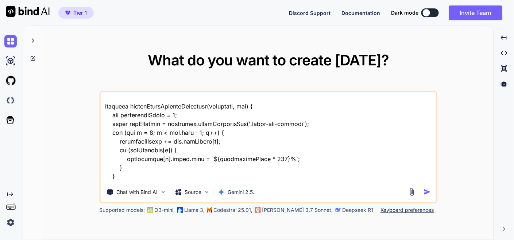
type textarea "this is my tool "here is css code - style.css "/* === FONT & THEME VARIABLES ==…"
type textarea "x"
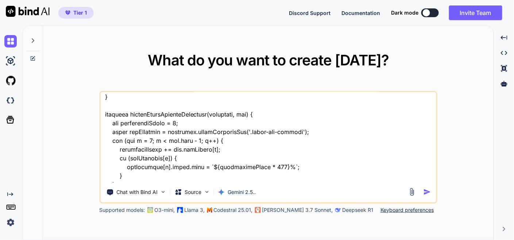
type textarea "this is my tool "here is css code - style.css "/* === FONT & THEME VARIABLES ==…"
type textarea "x"
type textarea "this is my tool "here is css code - style.css "/* === FONT & THEME VARIABLES ==…"
type textarea "x"
type textarea "this is my tool "here is css code - style.css "/* === FONT & THEME VARIABLES ==…"
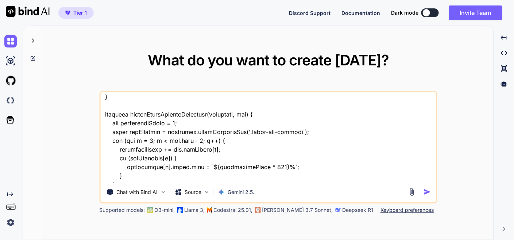
type textarea "x"
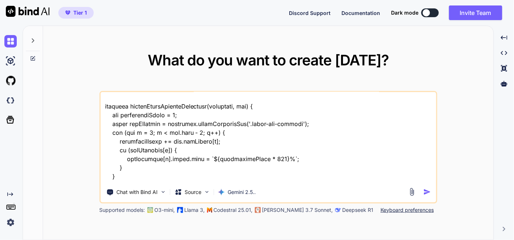
type textarea "this is my tool "here is css code - style.css "/* === FONT & THEME VARIABLES ==…"
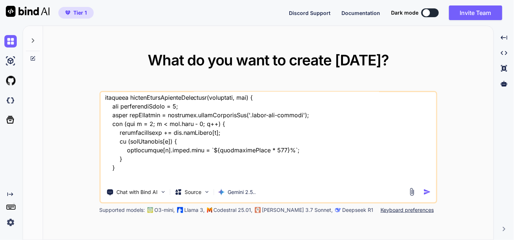
type textarea "x"
type textarea "this is my tool "here is css code - style.css "/* === FONT & THEME VARIABLES ==…"
type textarea "x"
type textarea "this is my tool "here is css code - style.css "/* === FONT & THEME VARIABLES ==…"
type textarea "x"
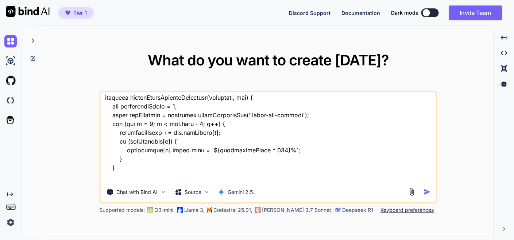
type textarea "this is my tool "here is css code - style.css "/* === FONT & THEME VARIABLES ==…"
type textarea "x"
type textarea "this is my tool "here is css code - style.css "/* === FONT & THEME VARIABLES ==…"
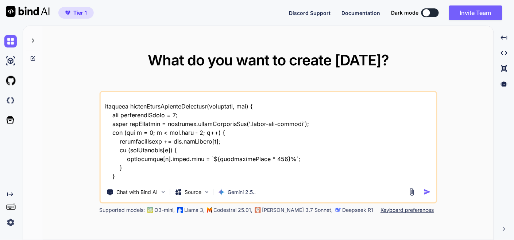
type textarea "x"
type textarea "this is my tool "here is css code - style.css "/* === FONT & THEME VARIABLES ==…"
type textarea "x"
type textarea "this is my tool "here is css code - style.css "/* === FONT & THEME VARIABLES ==…"
type textarea "x"
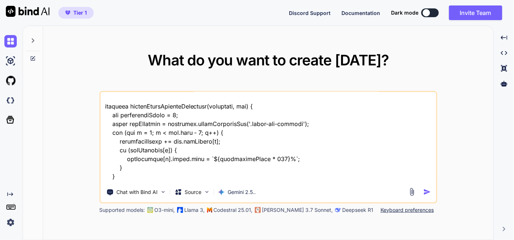
type textarea "this is my tool "here is css code - style.css "/* === FONT & THEME VARIABLES ==…"
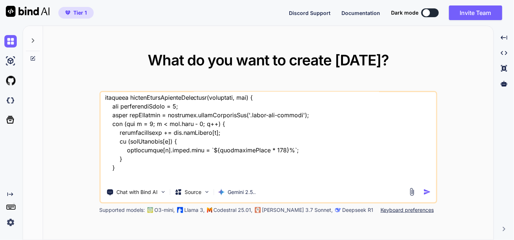
type textarea "x"
type textarea "this is my tool "here is css code - style.css "/* === FONT & THEME VARIABLES ==…"
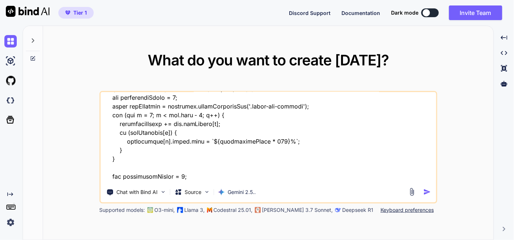
type textarea "x"
type textarea "this is my tool "here is css code - style.css "/* === FONT & THEME VARIABLES ==…"
type textarea "x"
type textarea "this is my tool "here is css code - style.css "/* === FONT & THEME VARIABLES ==…"
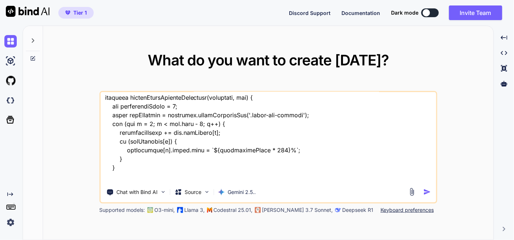
type textarea "x"
type textarea "this is my tool "here is css code - style.css "/* === FONT & THEME VARIABLES ==…"
type textarea "x"
type textarea "this is my tool "here is css code - style.css "/* === FONT & THEME VARIABLES ==…"
type textarea "x"
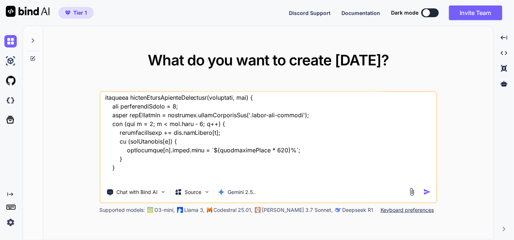
type textarea "this is my tool "here is css code - style.css "/* === FONT & THEME VARIABLES ==…"
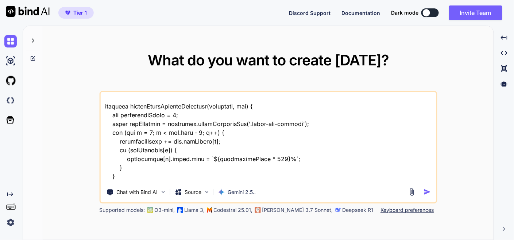
type textarea "x"
type textarea "this is my tool "here is css code - style.css "/* === FONT & THEME VARIABLES ==…"
type textarea "x"
type textarea "this is my tool "here is css code - style.css "/* === FONT & THEME VARIABLES ==…"
type textarea "x"
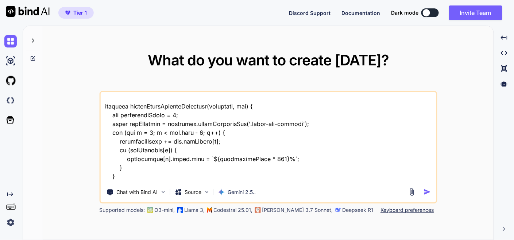
type textarea "this is my tool "here is css code - style.css "/* === FONT & THEME VARIABLES ==…"
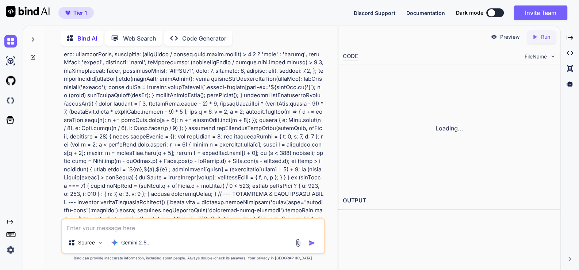
scroll to position [13524, 0]
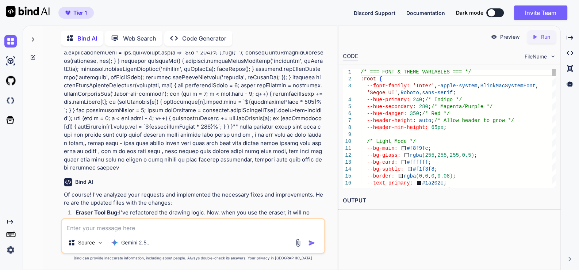
type textarea "x"
click at [568, 35] on icon "Created with Pixso." at bounding box center [570, 37] width 7 height 7
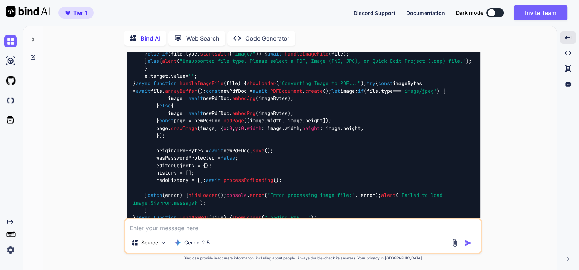
scroll to position [9950, 0]
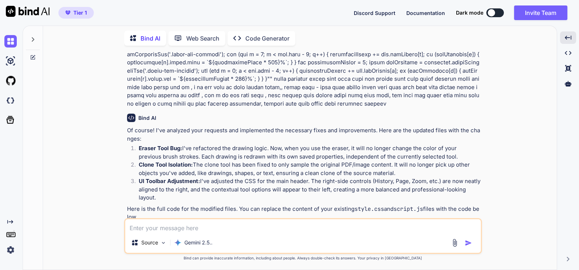
click at [462, 253] on img at bounding box center [462, 256] width 6 height 6
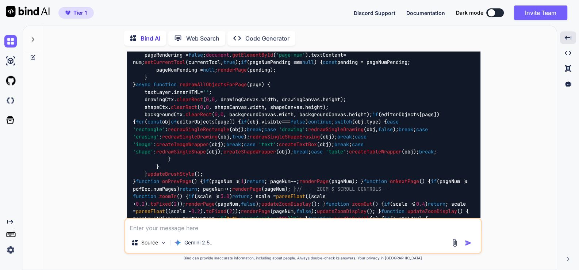
scroll to position [14036, 0]
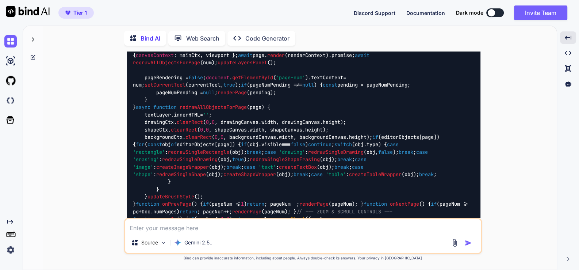
drag, startPoint x: 461, startPoint y: 200, endPoint x: 415, endPoint y: 214, distance: 47.9
